Goal: Go to known website: Access a specific website the user already knows

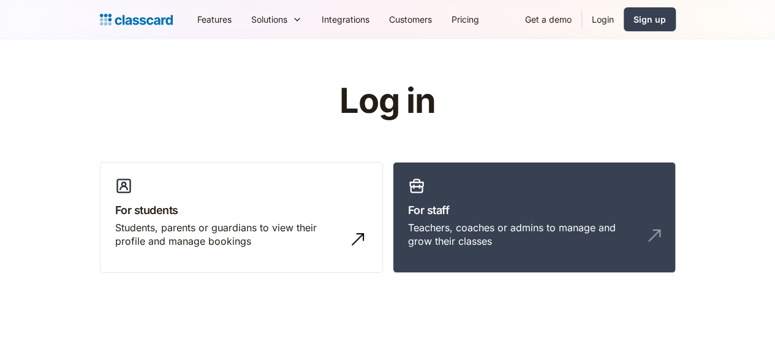
click at [521, 209] on h3 "For staff" at bounding box center [534, 210] width 252 height 17
drag, startPoint x: 761, startPoint y: 0, endPoint x: 497, endPoint y: 70, distance: 272.7
click at [497, 70] on header "Log in For students Students, parents or guardians to view their profile and ma…" at bounding box center [387, 191] width 775 height 304
click at [570, 208] on h3 "For staff" at bounding box center [534, 210] width 252 height 17
